Goal: Task Accomplishment & Management: Manage account settings

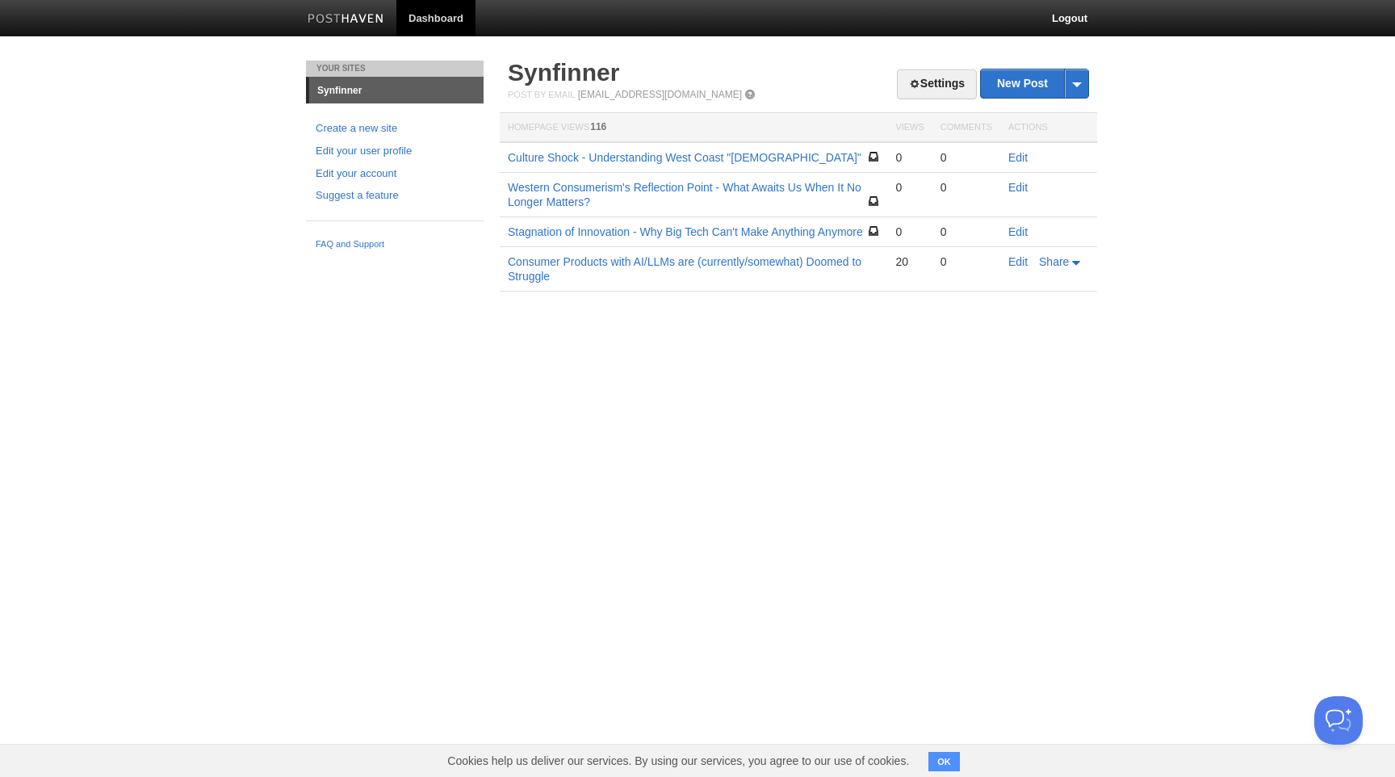
click at [1011, 339] on html "Dashboard Logout Your Sites Synfinner Create a new site Edit your user profile …" at bounding box center [697, 169] width 1395 height 339
click at [1329, 710] on button "Open Beacon popover" at bounding box center [1335, 717] width 48 height 48
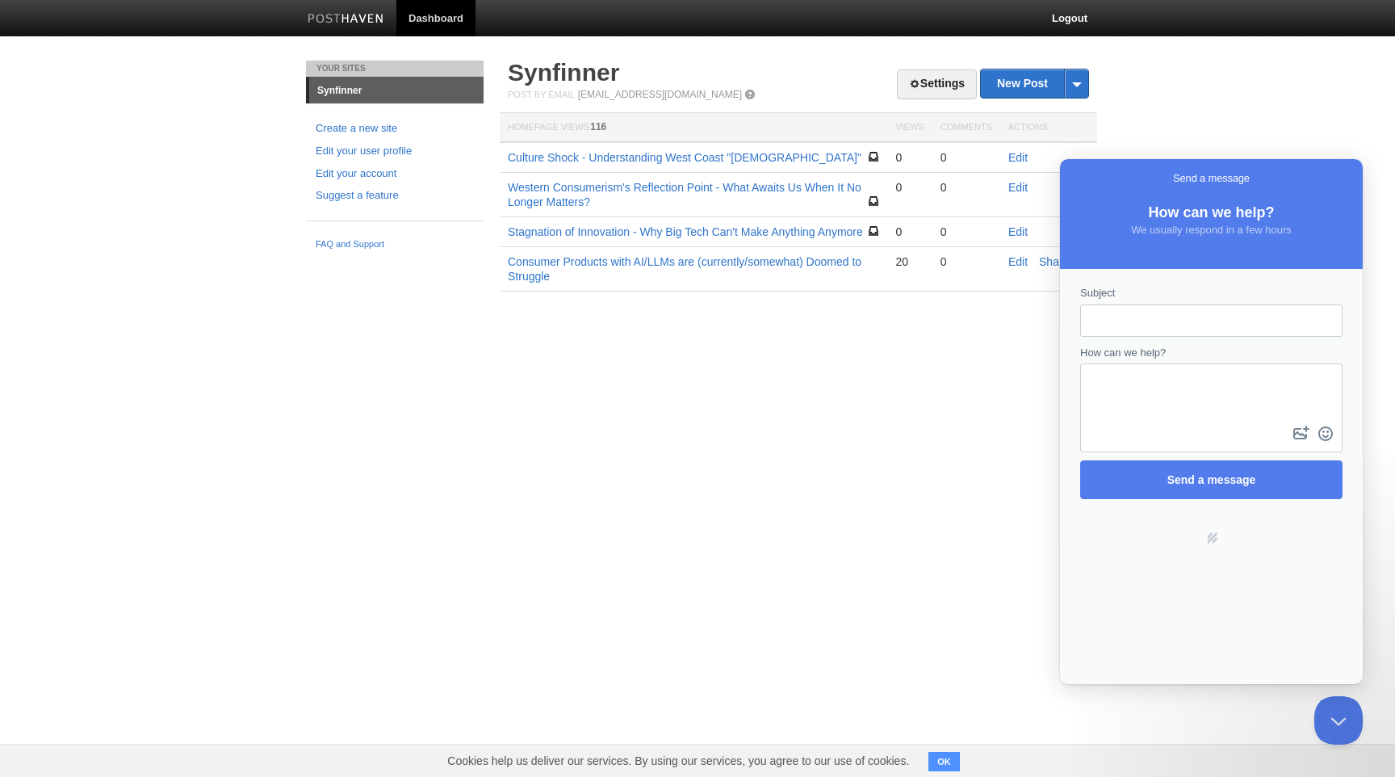
click at [1275, 84] on body "Dashboard Logout Your Sites Synfinner Create a new site Edit your user profile …" at bounding box center [697, 169] width 1395 height 339
click at [1336, 718] on button "Close Beacon popover" at bounding box center [1335, 717] width 48 height 48
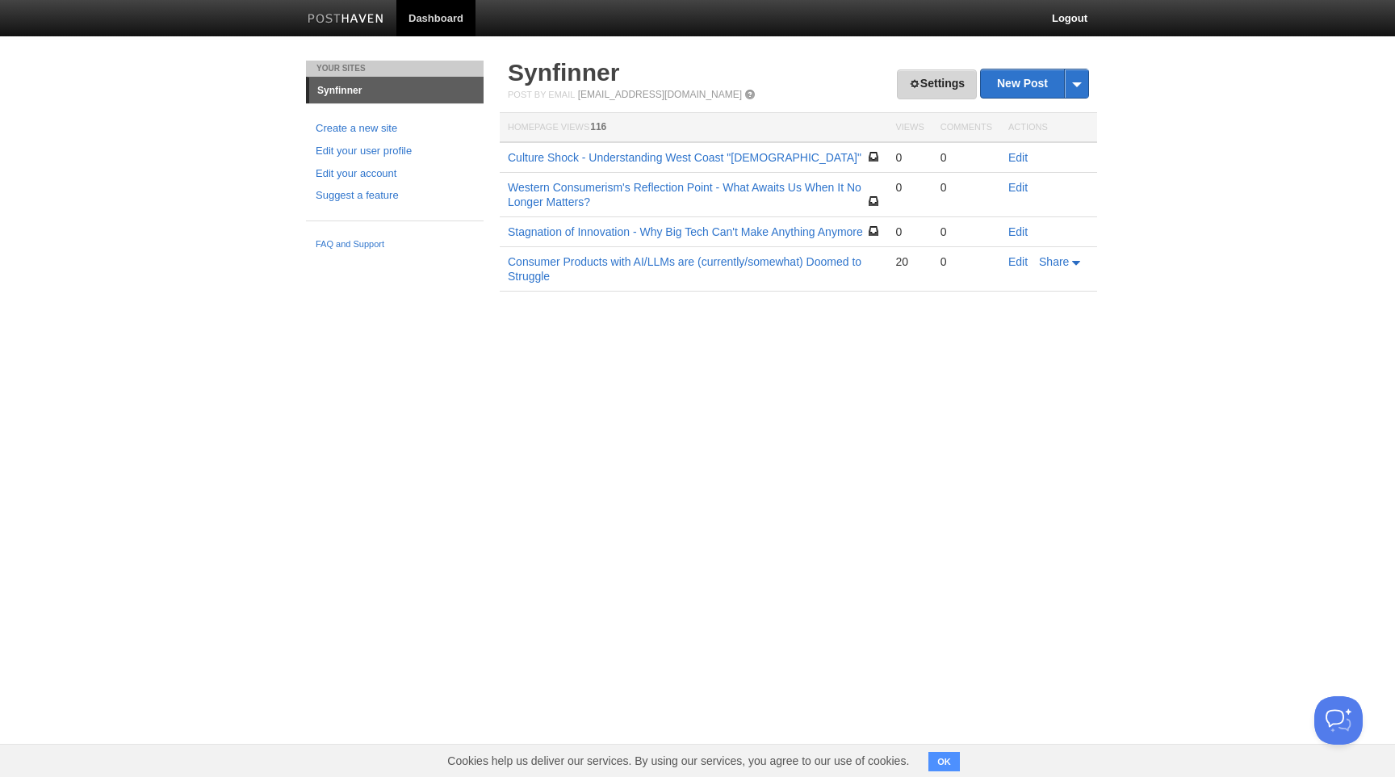
click at [923, 72] on link "Settings" at bounding box center [937, 84] width 80 height 30
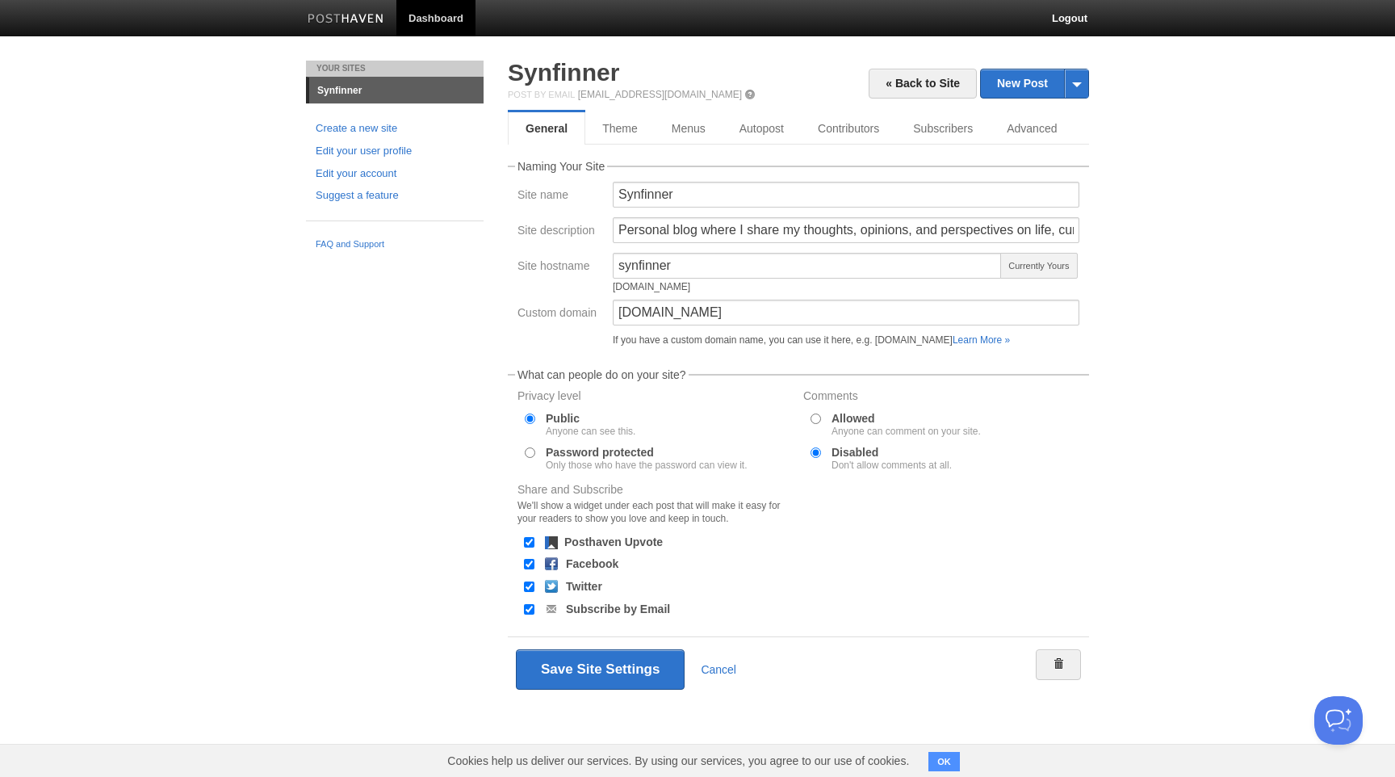
click at [1202, 154] on body "Dashboard Logout Your Sites Synfinner Create a new site Edit your user profile …" at bounding box center [697, 374] width 1395 height 749
click at [910, 73] on link "« Back to Site" at bounding box center [923, 84] width 108 height 30
